Goal: Task Accomplishment & Management: Manage account settings

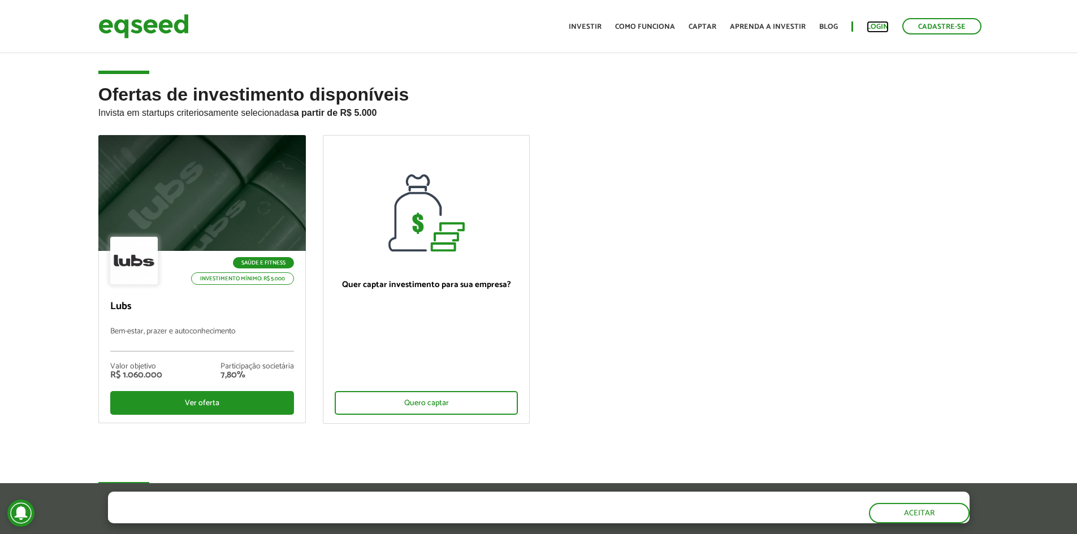
click at [884, 29] on link "Login" at bounding box center [878, 26] width 22 height 7
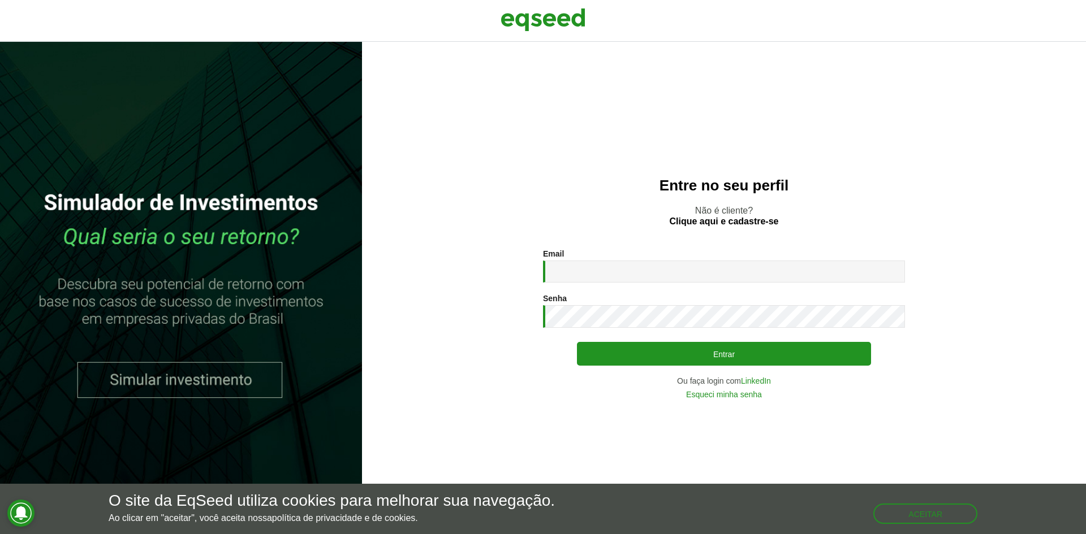
click at [678, 280] on div "Email * Digite seu endereço de e-mail. Senha * Digite a senha que será usada em…" at bounding box center [724, 323] width 362 height 149
click at [679, 277] on input "Email *" at bounding box center [724, 272] width 362 height 22
type input "**********"
click at [577, 342] on button "Entrar" at bounding box center [724, 354] width 294 height 24
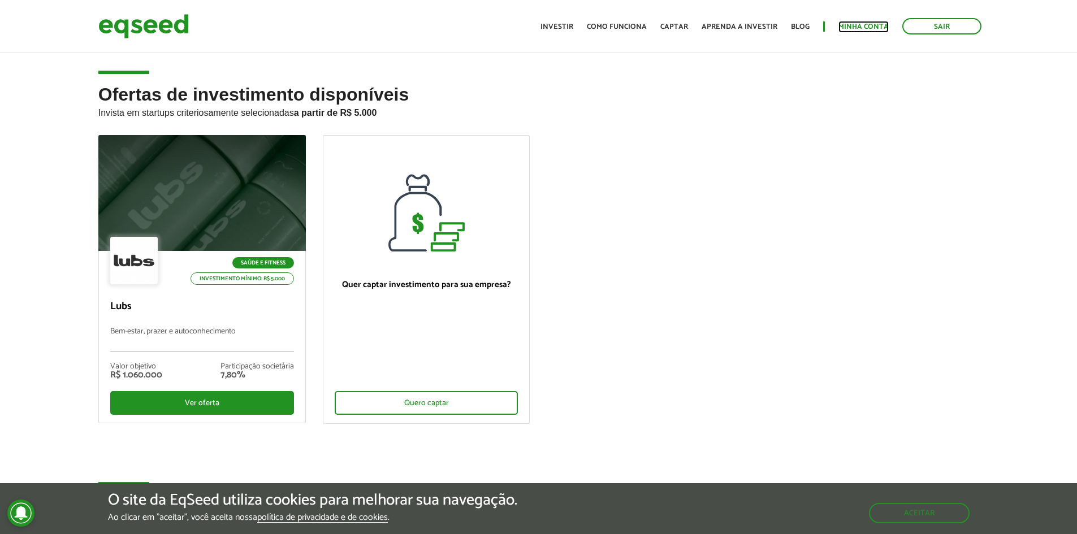
click at [856, 24] on link "Minha conta" at bounding box center [864, 26] width 50 height 7
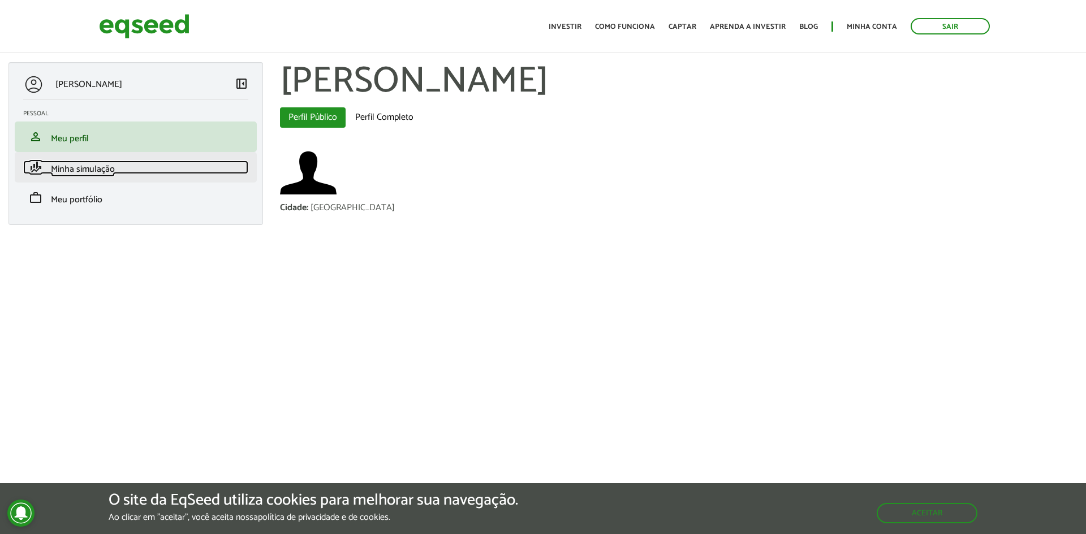
click at [159, 173] on link "finance_mode Minha simulação" at bounding box center [135, 168] width 225 height 14
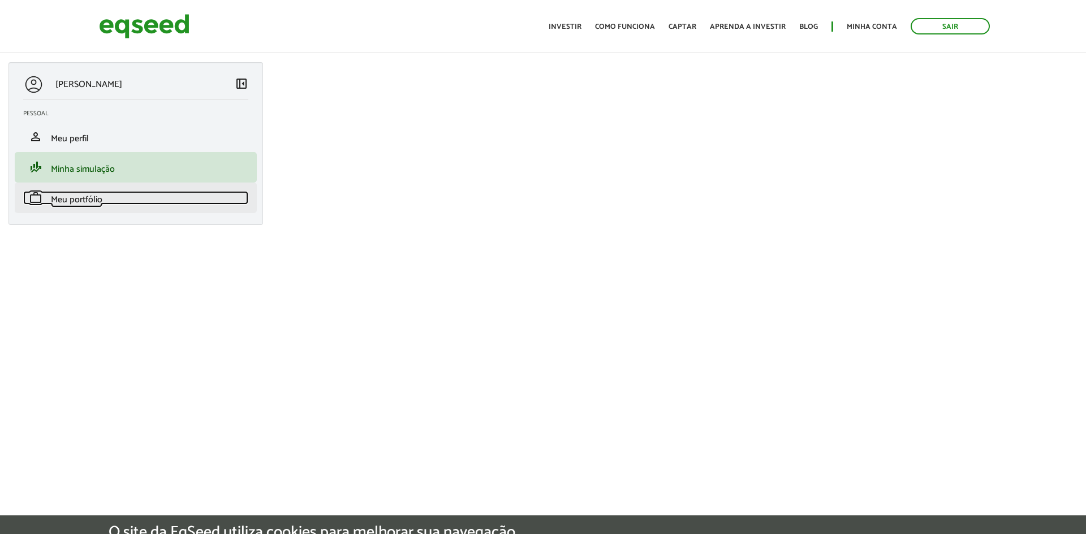
click at [150, 197] on link "work Meu portfólio" at bounding box center [135, 198] width 225 height 14
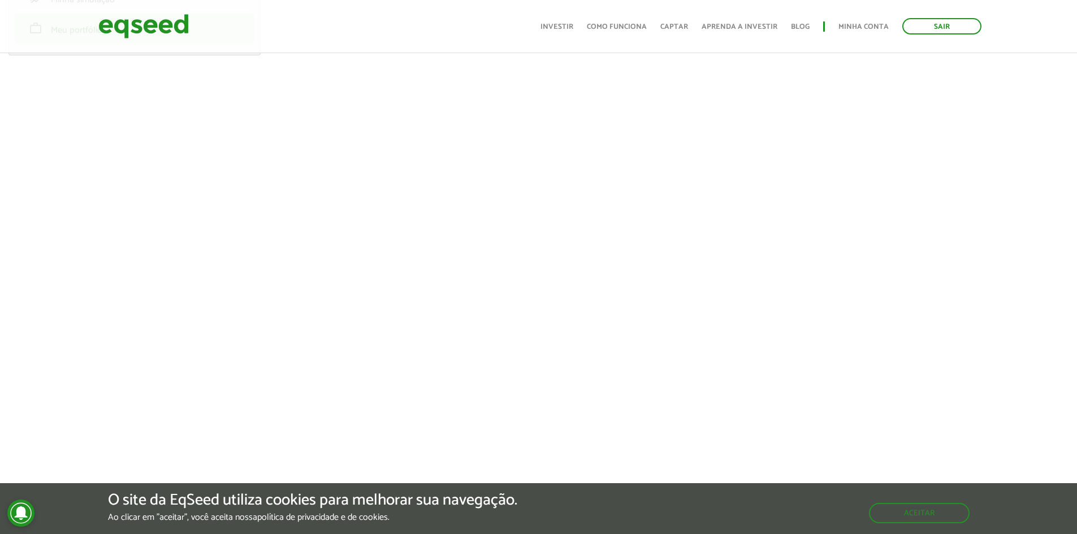
scroll to position [57, 0]
